Goal: Task Accomplishment & Management: Manage account settings

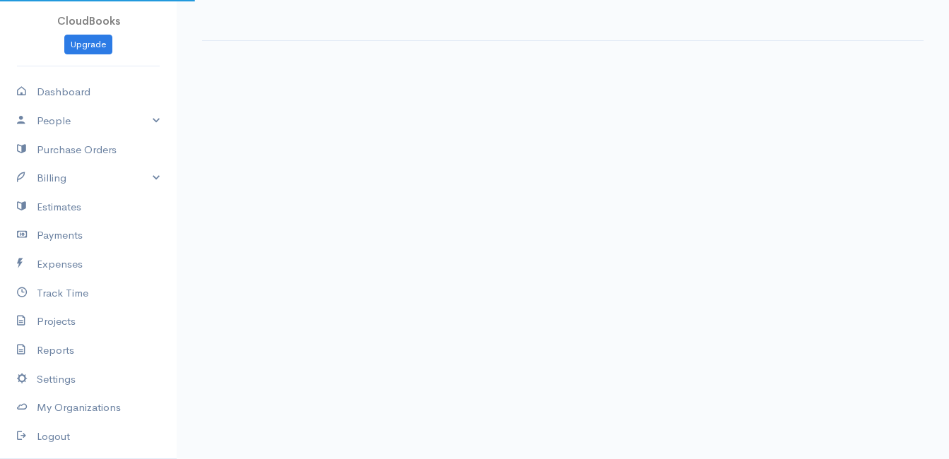
select select "thistoyear"
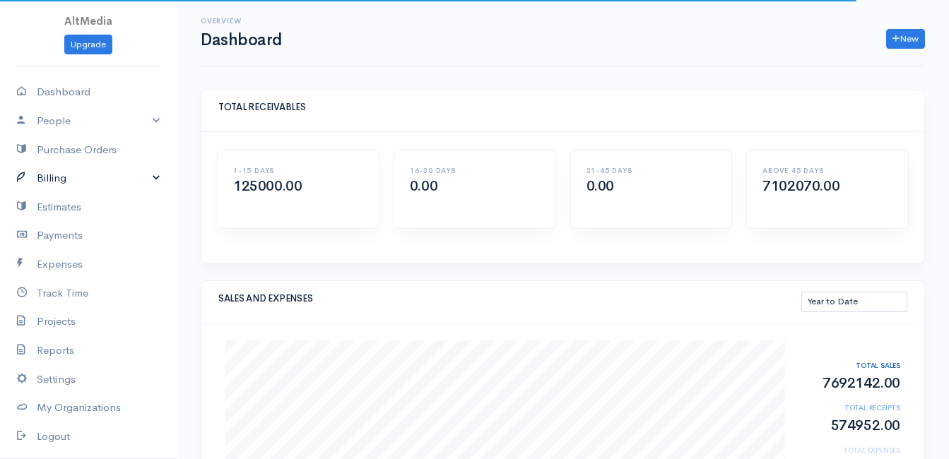
click at [96, 179] on link "Billing" at bounding box center [88, 178] width 177 height 29
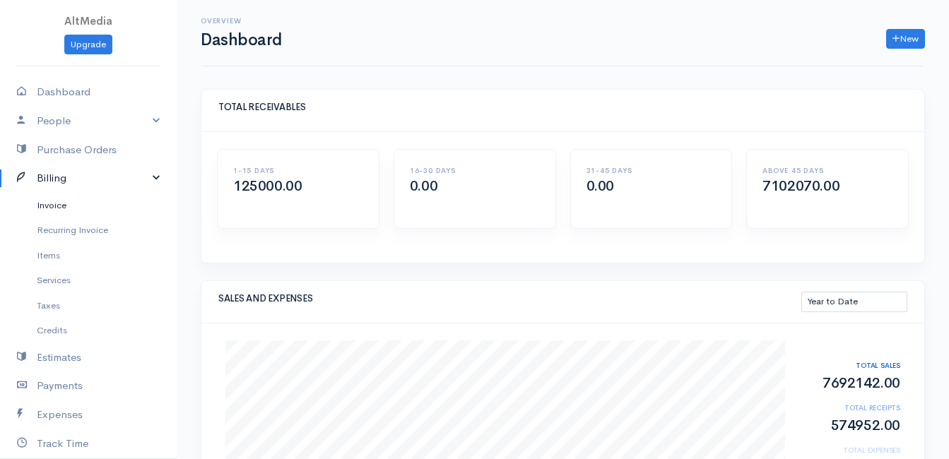
click at [76, 199] on link "Invoice" at bounding box center [88, 205] width 177 height 25
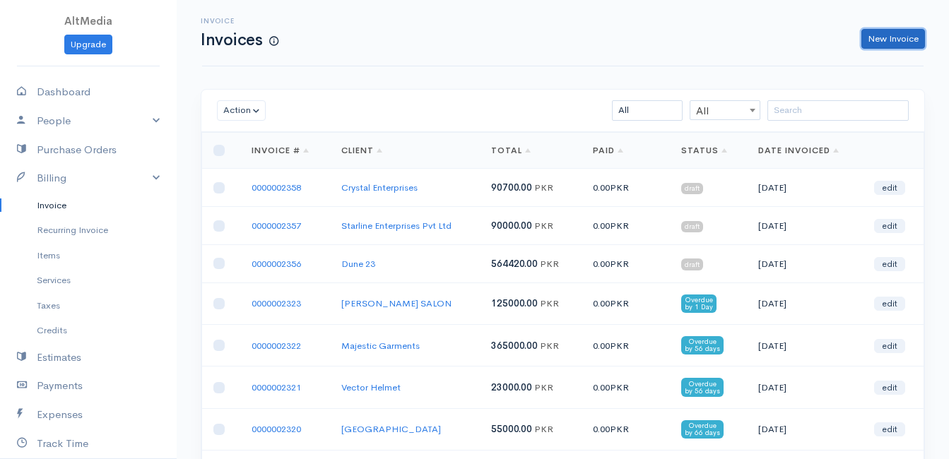
click at [886, 35] on link "New Invoice" at bounding box center [893, 39] width 64 height 20
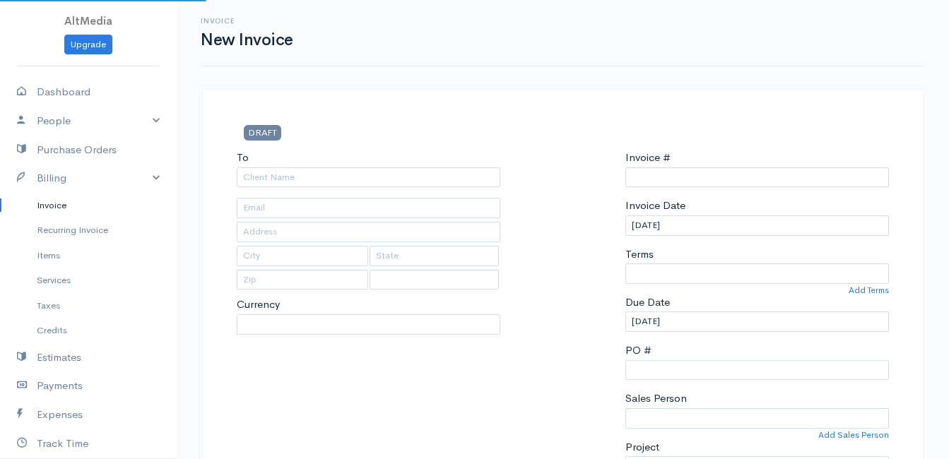
select select "[GEOGRAPHIC_DATA]"
select select "PKR"
type input "0000002359"
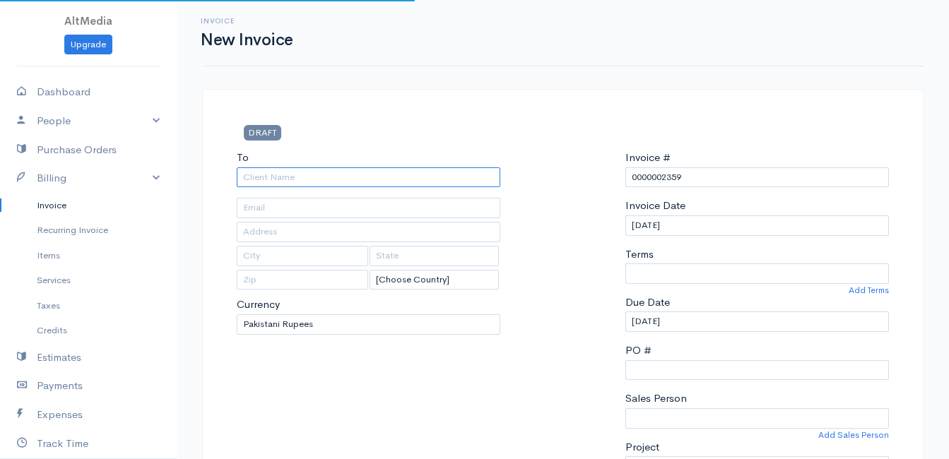
click at [346, 172] on input "To" at bounding box center [369, 177] width 264 height 20
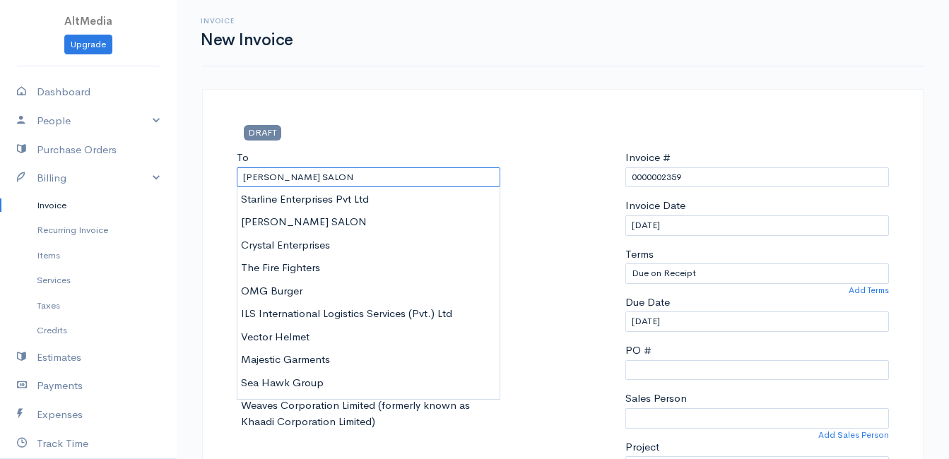
type input "Crystal Enterprises"
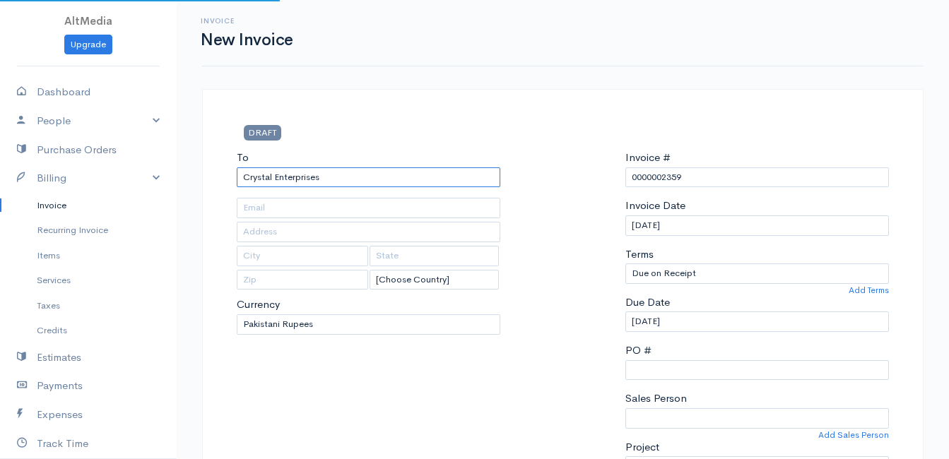
type input "[EMAIL_ADDRESS][DOMAIN_NAME]"
type input "Office [STREET_ADDRESS]"
type input "[GEOGRAPHIC_DATA]"
type input "Sindh"
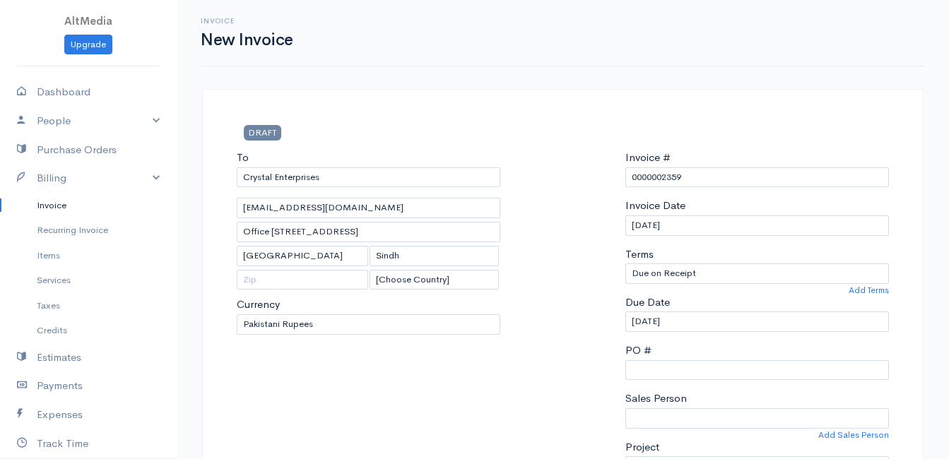
click at [63, 216] on link "Invoice" at bounding box center [88, 205] width 177 height 25
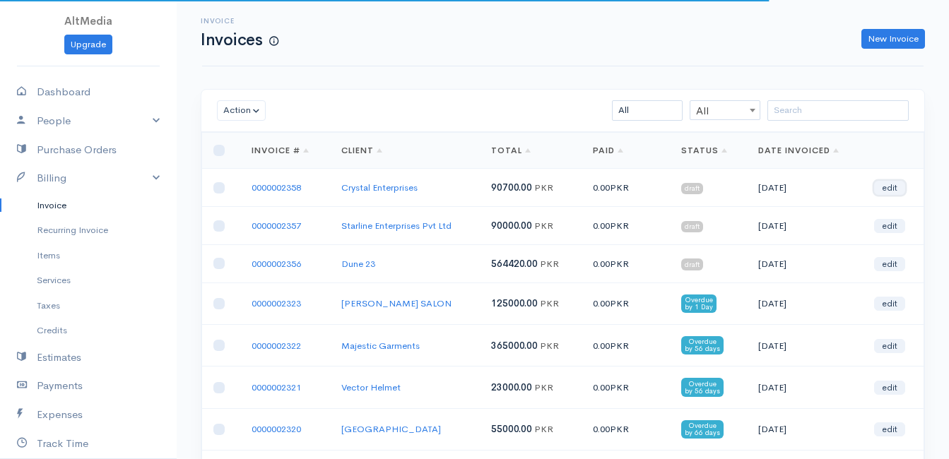
click at [893, 186] on link "edit" at bounding box center [889, 188] width 31 height 14
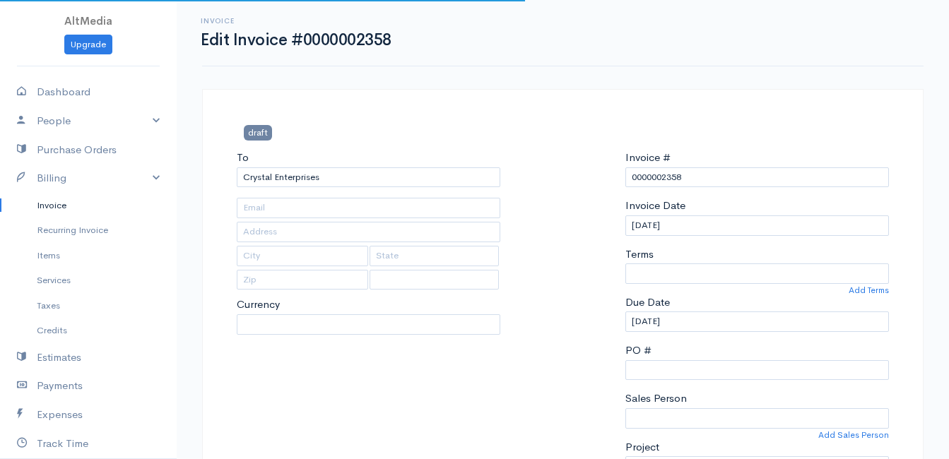
type input "[EMAIL_ADDRESS][DOMAIN_NAME]"
type input "Office [STREET_ADDRESS]"
type input "[GEOGRAPHIC_DATA]"
type input "Sindh"
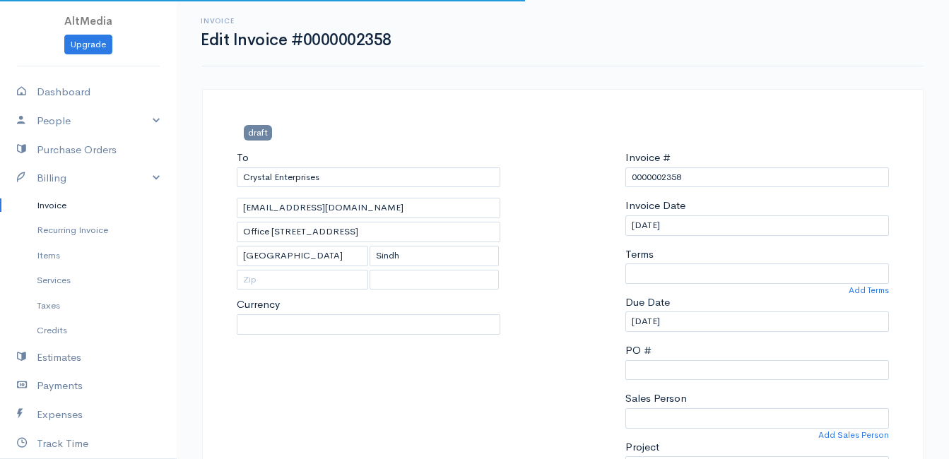
select select
select select "[GEOGRAPHIC_DATA]"
select select "PKR"
select select "0"
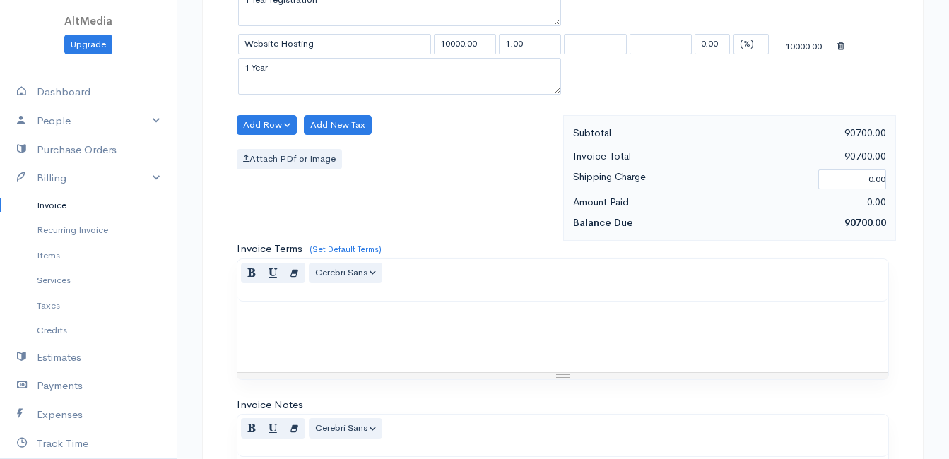
scroll to position [623, 0]
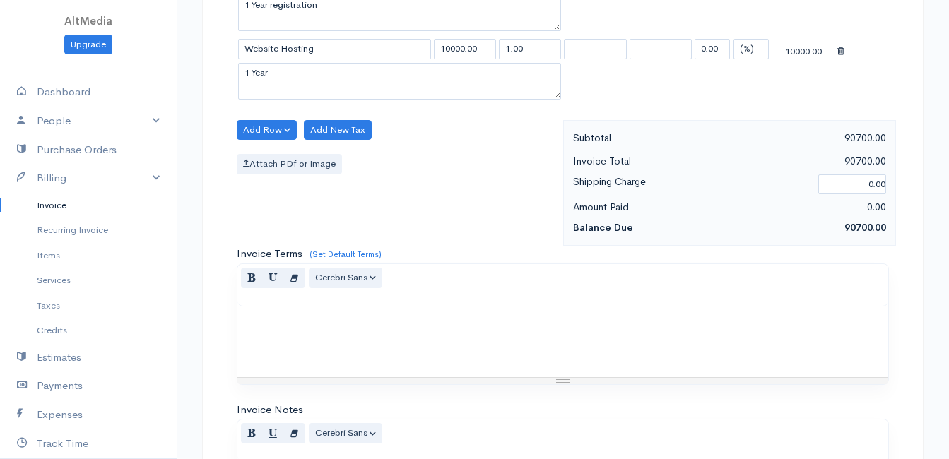
click at [391, 321] on p at bounding box center [563, 322] width 637 height 16
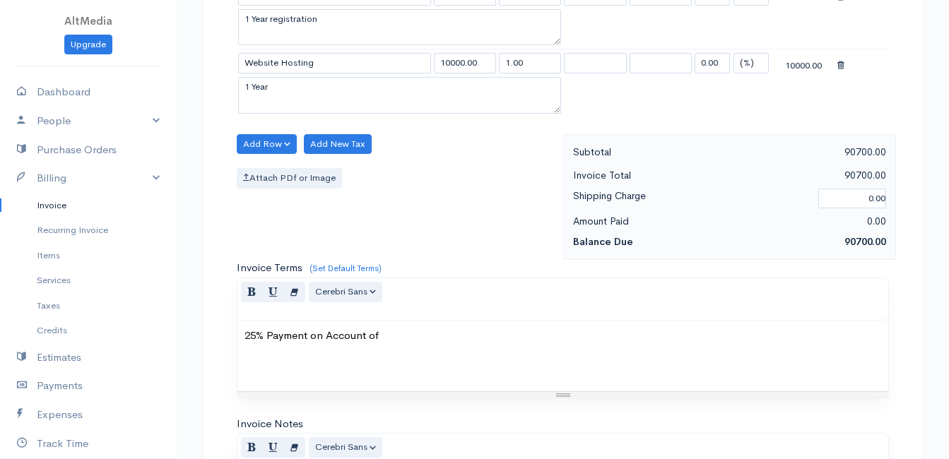
scroll to position [637, 0]
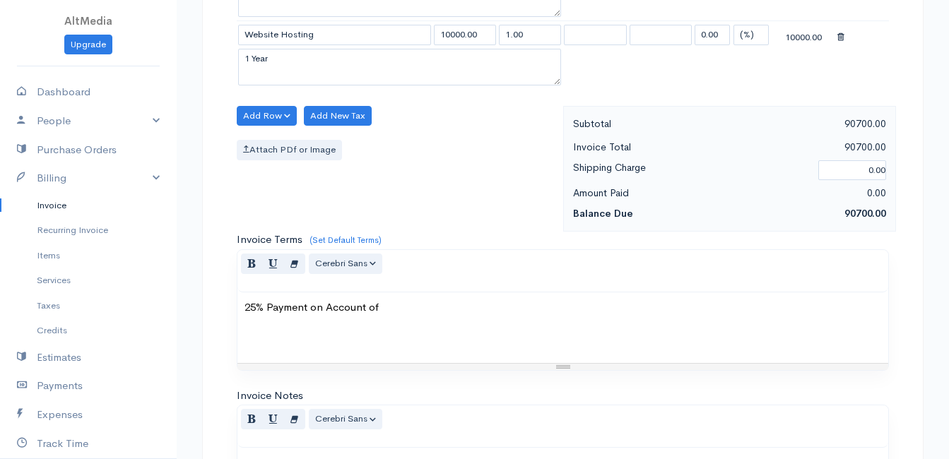
click at [262, 313] on p "25% Payment on Account of" at bounding box center [563, 308] width 637 height 16
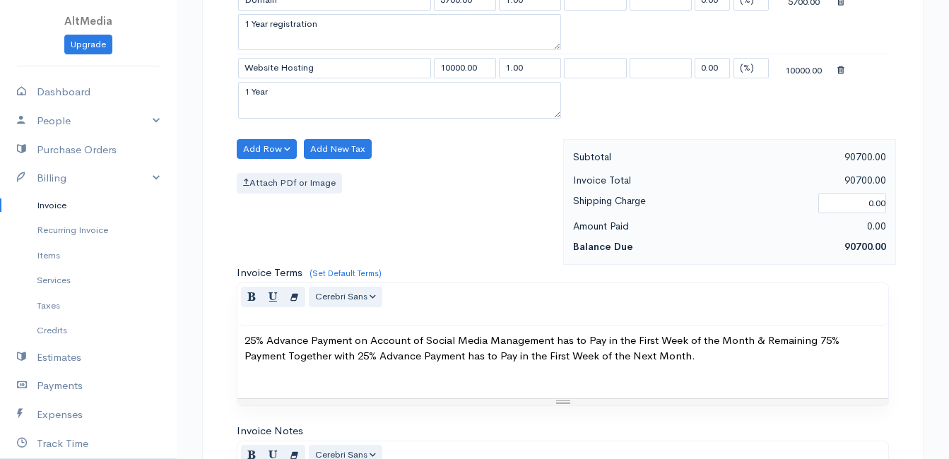
scroll to position [983, 0]
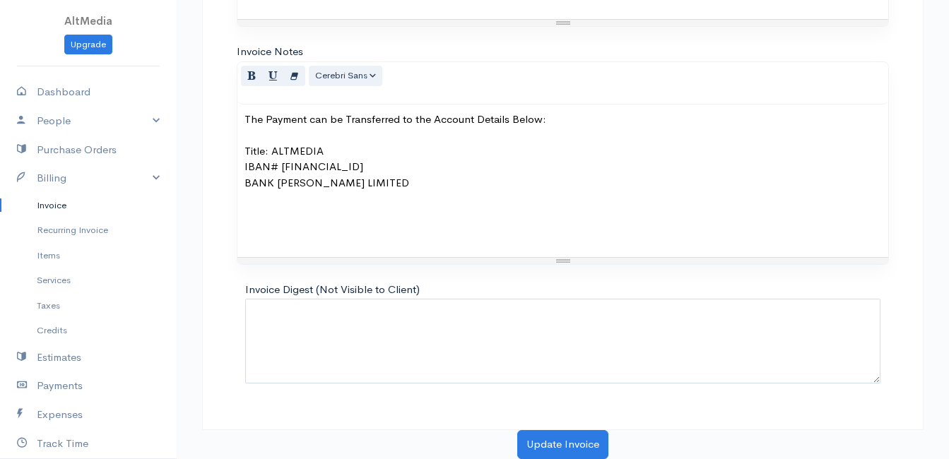
drag, startPoint x: 948, startPoint y: 361, endPoint x: 962, endPoint y: 312, distance: 50.6
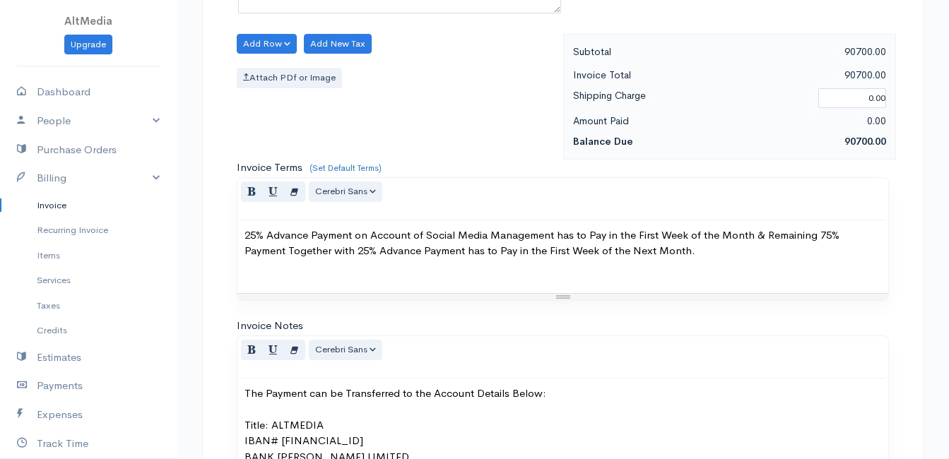
scroll to position [732, 0]
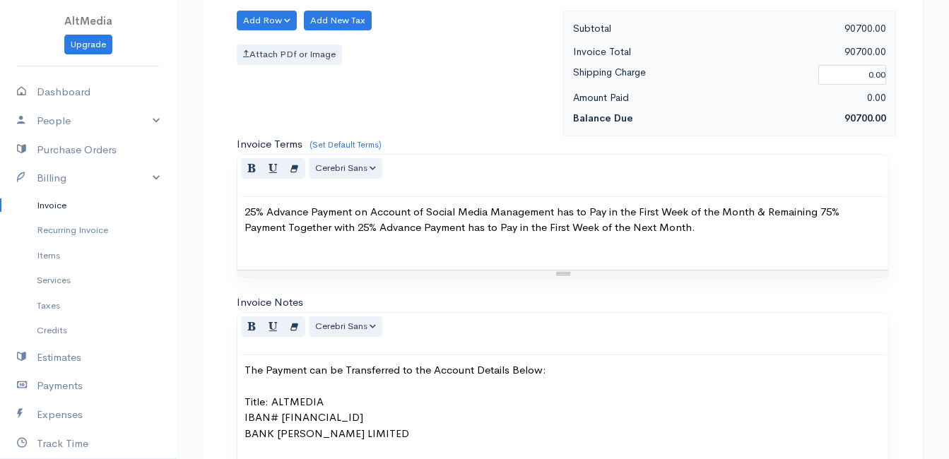
click at [355, 211] on p "25% Advance Payment on Account of Social Media Management has to Pay in the Fir…" at bounding box center [563, 228] width 637 height 48
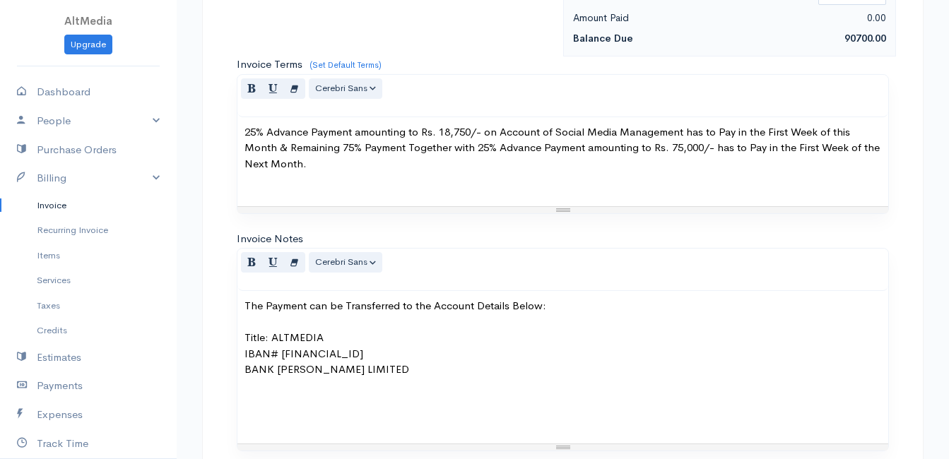
scroll to position [999, 0]
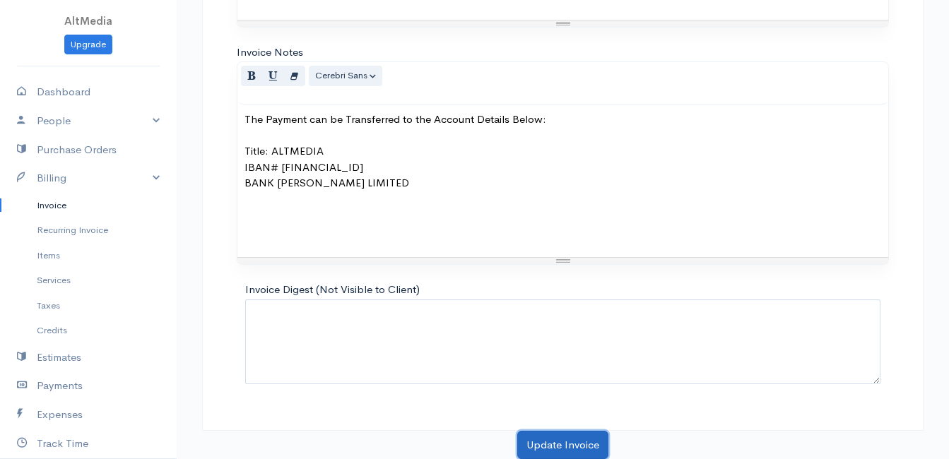
click at [529, 449] on button "Update Invoice" at bounding box center [562, 445] width 91 height 29
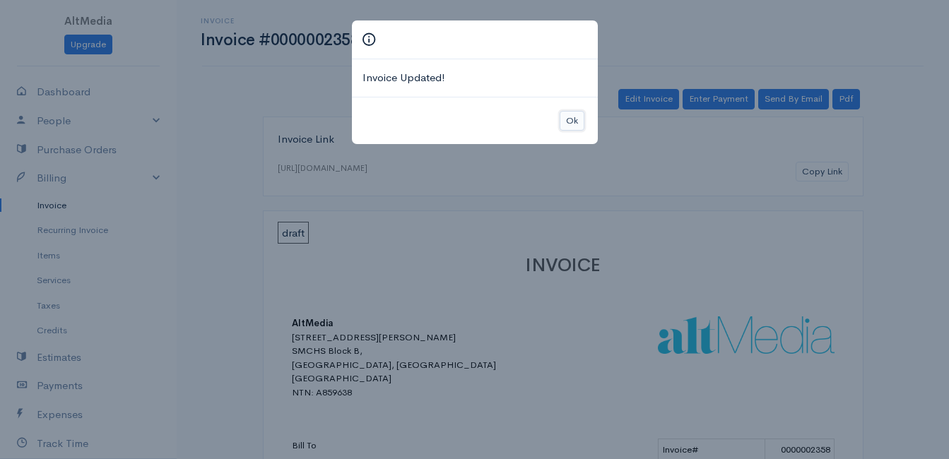
click at [582, 119] on button "Ok" at bounding box center [572, 121] width 25 height 20
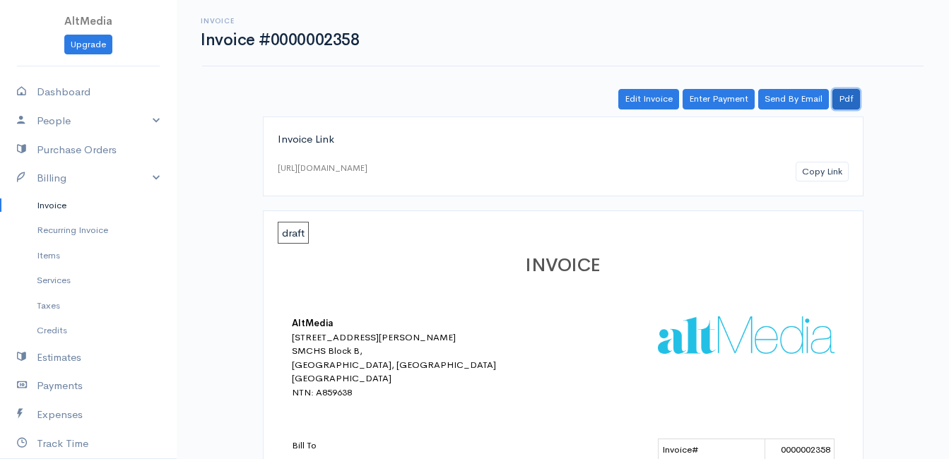
click at [844, 94] on link "Pdf" at bounding box center [846, 99] width 28 height 20
